Goal: Find specific fact: Find specific fact

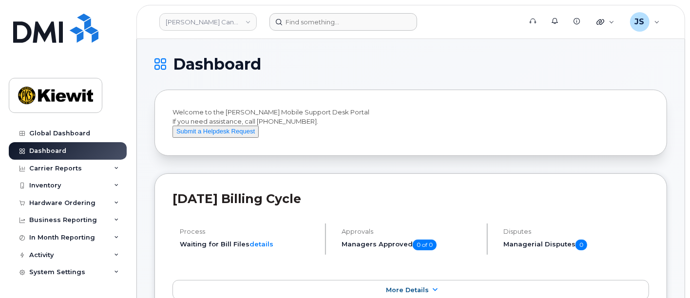
click at [290, 31] on header "[PERSON_NAME] Canada Inc Support Alerts Knowledge Base Quicklinks Suspend / Can…" at bounding box center [410, 22] width 549 height 34
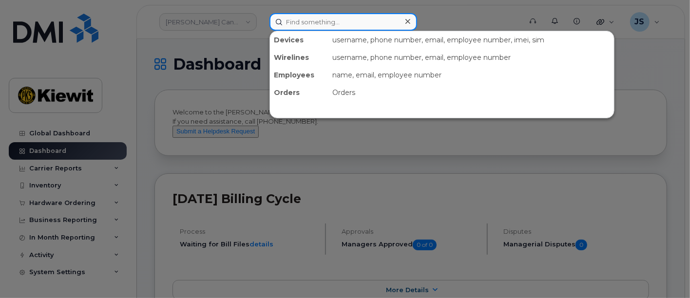
click at [292, 20] on input at bounding box center [344, 22] width 148 height 18
paste input "580101"
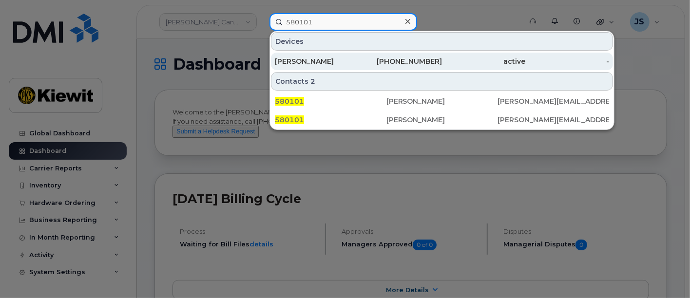
type input "580101"
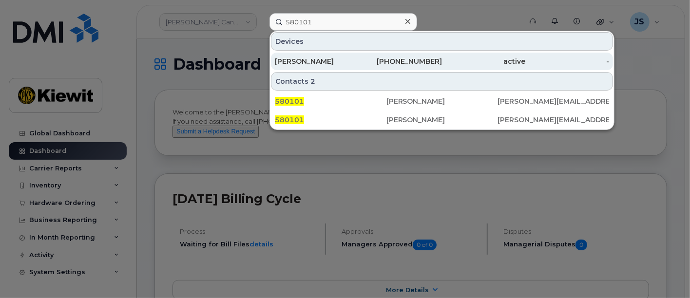
click at [313, 65] on div "[PERSON_NAME]" at bounding box center [317, 62] width 84 height 18
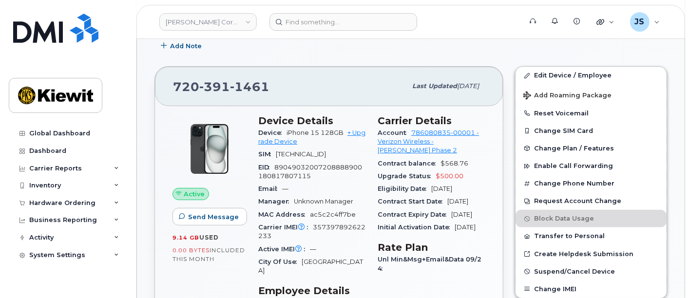
scroll to position [154, 0]
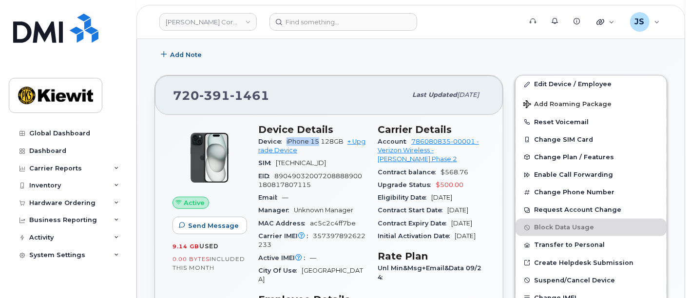
drag, startPoint x: 320, startPoint y: 137, endPoint x: 286, endPoint y: 137, distance: 33.6
click at [286, 137] on div "Device iPhone 15 128GB + Upgrade Device" at bounding box center [312, 146] width 108 height 22
copy span "iPhone 15"
drag, startPoint x: 280, startPoint y: 95, endPoint x: 159, endPoint y: 90, distance: 121.0
click at [159, 90] on div "[PHONE_NUMBER] Last updated [DATE]" at bounding box center [329, 95] width 348 height 39
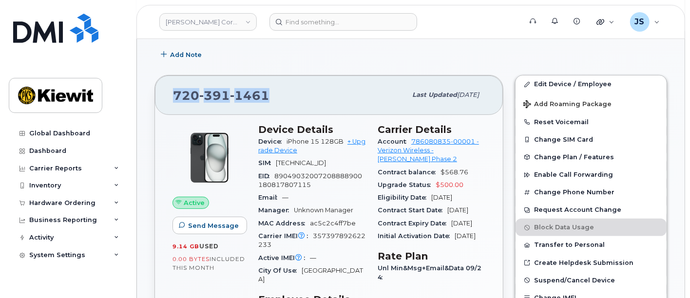
copy span "[PHONE_NUMBER]"
